Goal: Information Seeking & Learning: Find specific fact

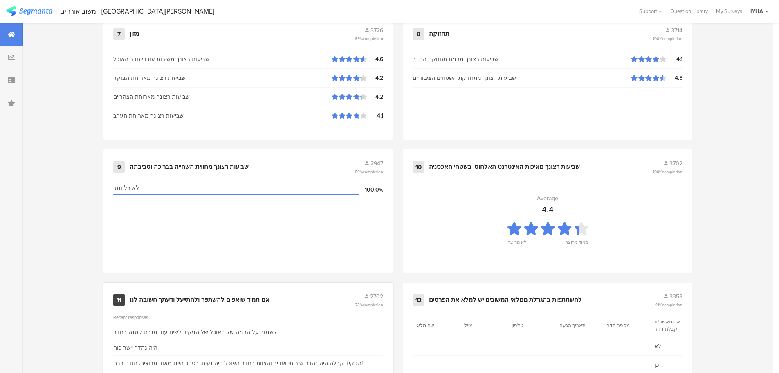
scroll to position [827, 0]
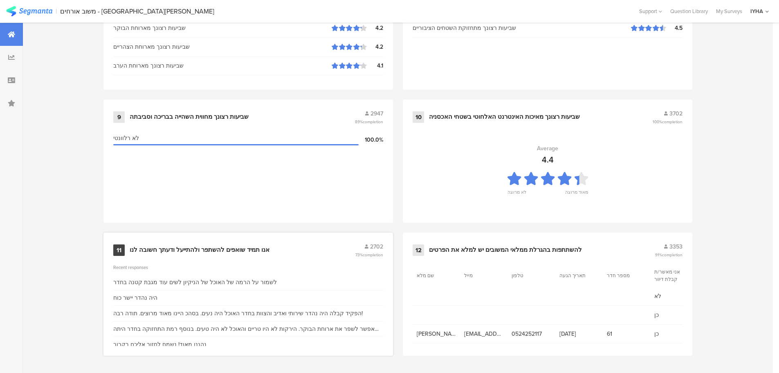
click at [228, 254] on div "11 אנו תמיד שואפים להשתפר ולהתייעל ודעתך חשובה לנו 2702 73% completion" at bounding box center [248, 250] width 270 height 16
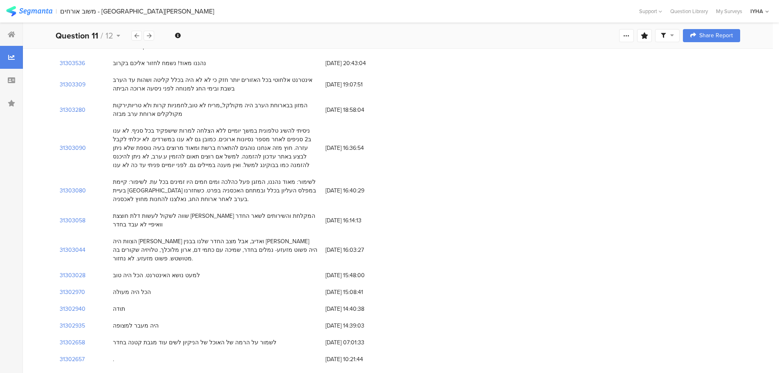
scroll to position [205, 0]
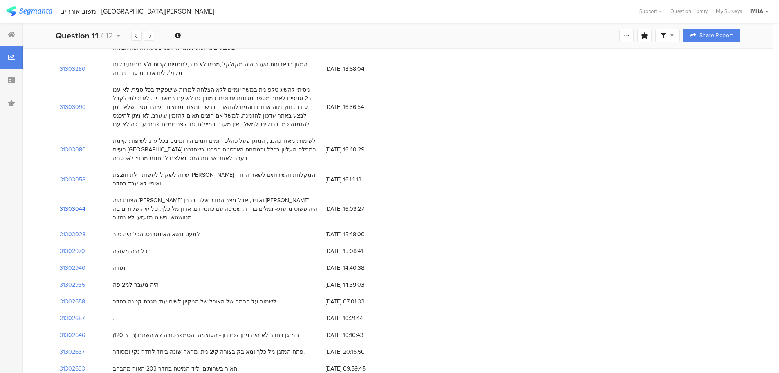
click at [70, 205] on section "31303044" at bounding box center [73, 209] width 26 height 9
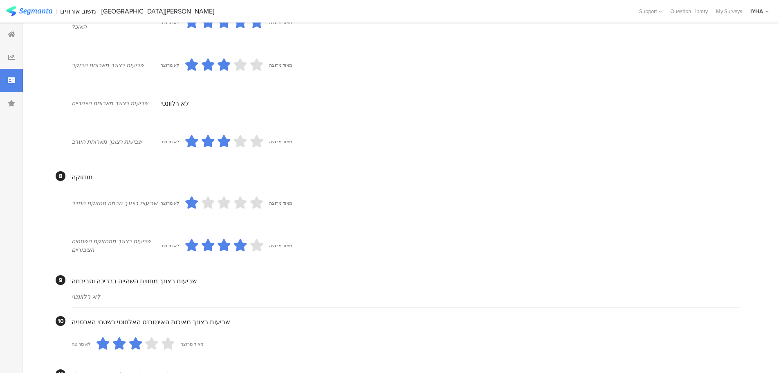
scroll to position [654, 0]
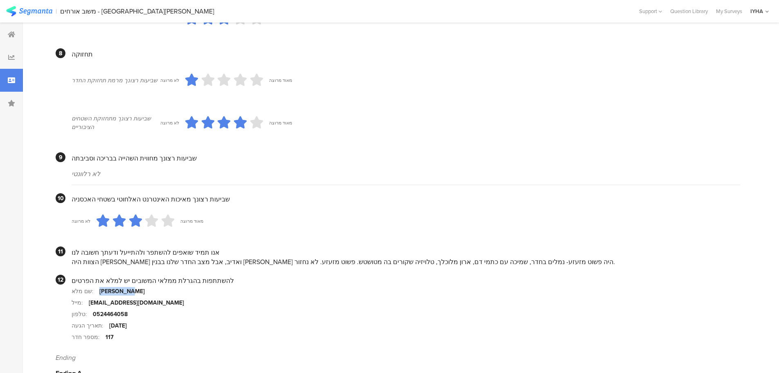
click at [100, 293] on section "שם מלא: [PERSON_NAME]" at bounding box center [406, 290] width 669 height 11
